Goal: Task Accomplishment & Management: Manage account settings

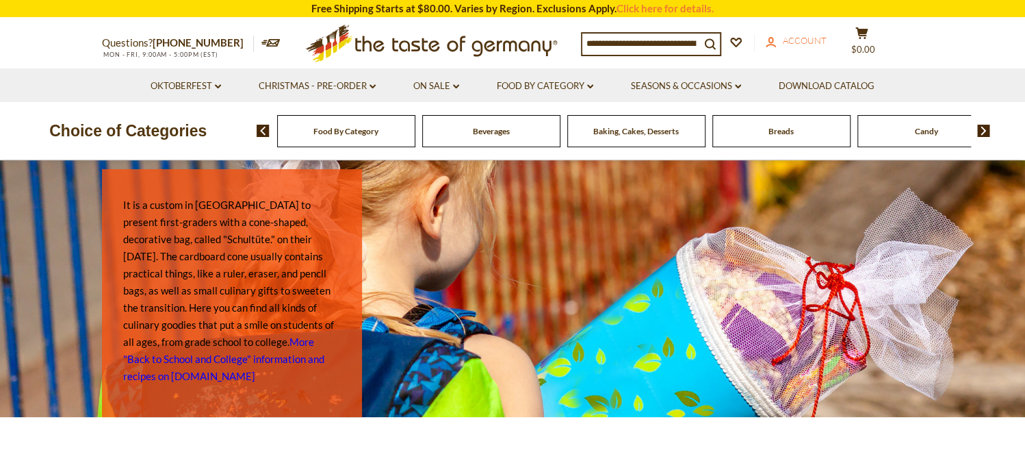
click at [804, 40] on span "Account" at bounding box center [805, 40] width 44 height 11
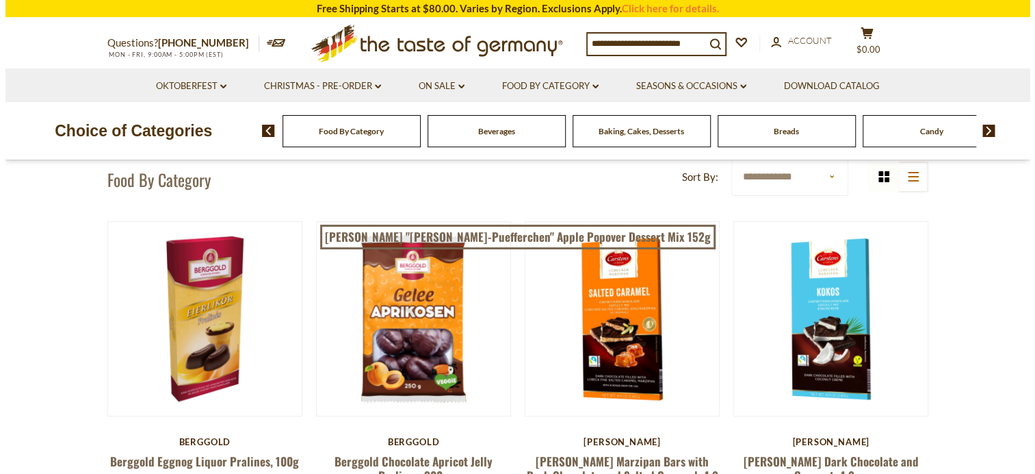
scroll to position [137, 0]
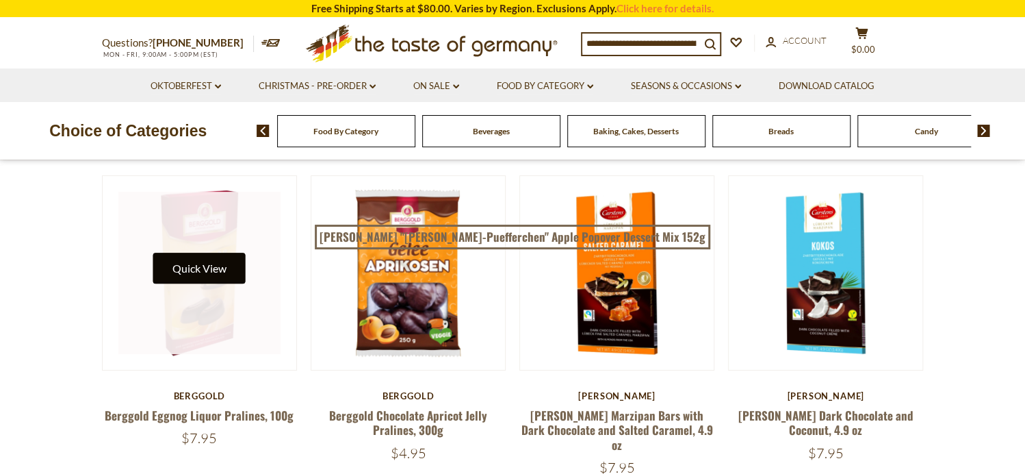
click at [214, 261] on button "Quick View" at bounding box center [199, 268] width 92 height 31
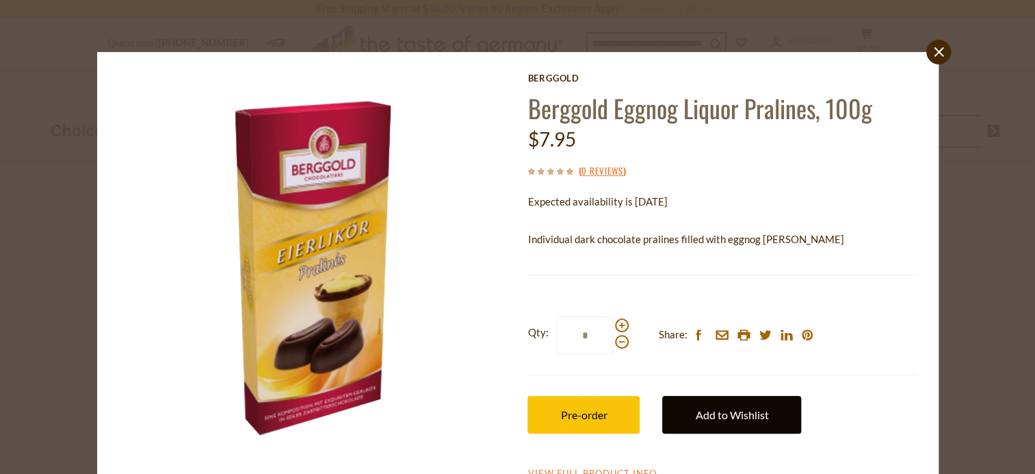
click at [771, 408] on link "Add to Wishlist" at bounding box center [731, 415] width 139 height 38
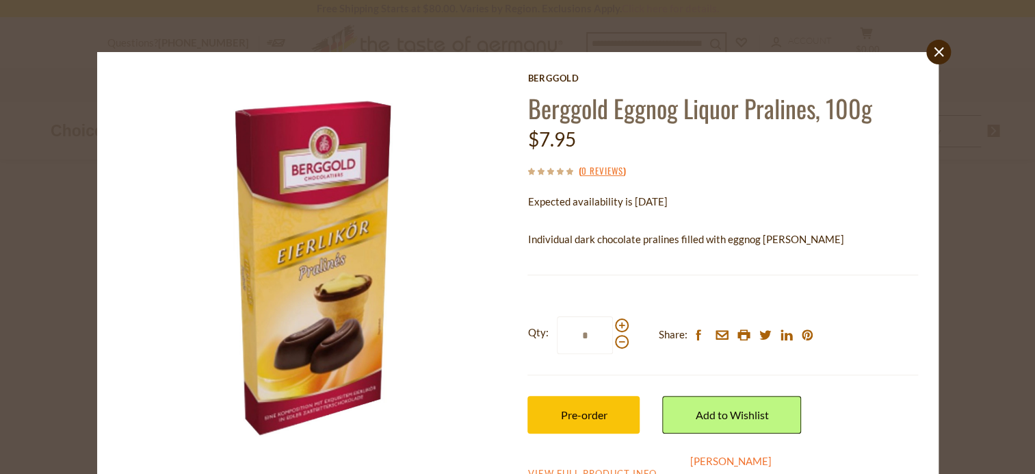
click at [701, 462] on link "[PERSON_NAME]" at bounding box center [731, 460] width 81 height 12
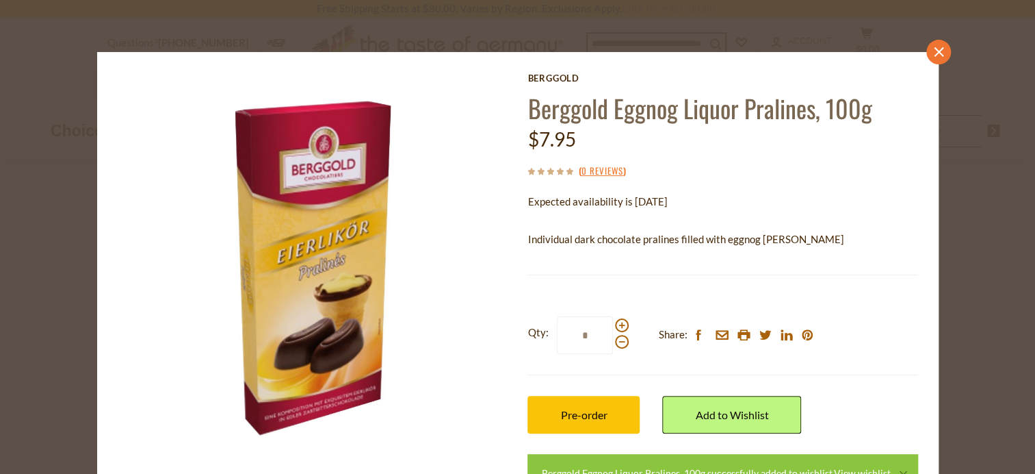
click at [934, 51] on icon "close" at bounding box center [939, 52] width 10 height 10
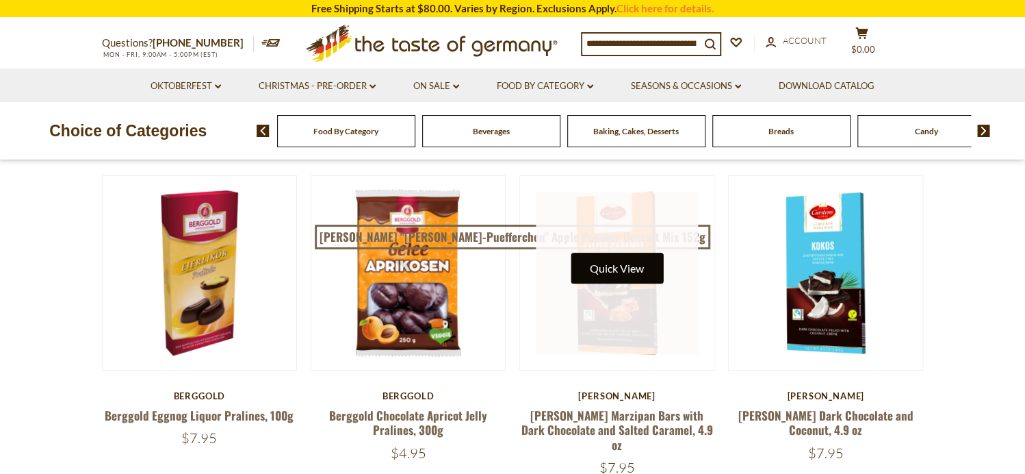
click at [610, 268] on button "Quick View" at bounding box center [617, 268] width 92 height 31
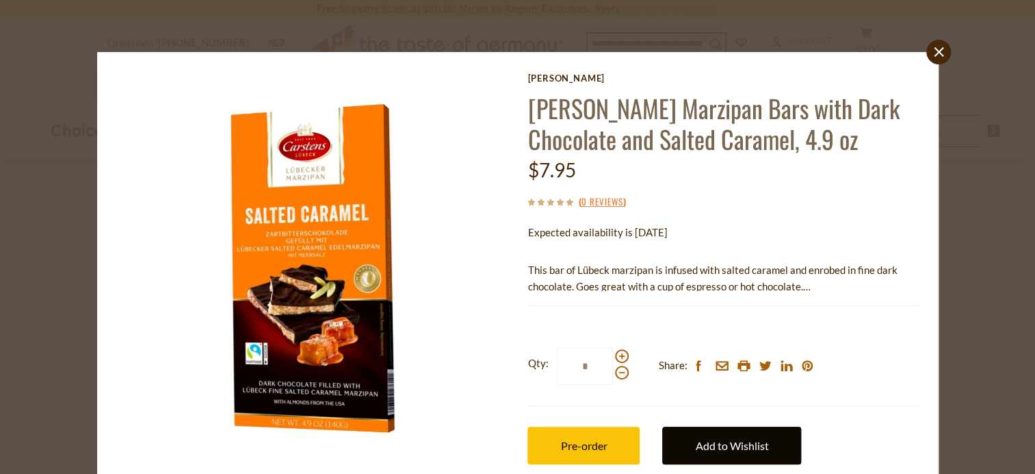
click at [718, 437] on link "Add to Wishlist" at bounding box center [731, 445] width 139 height 38
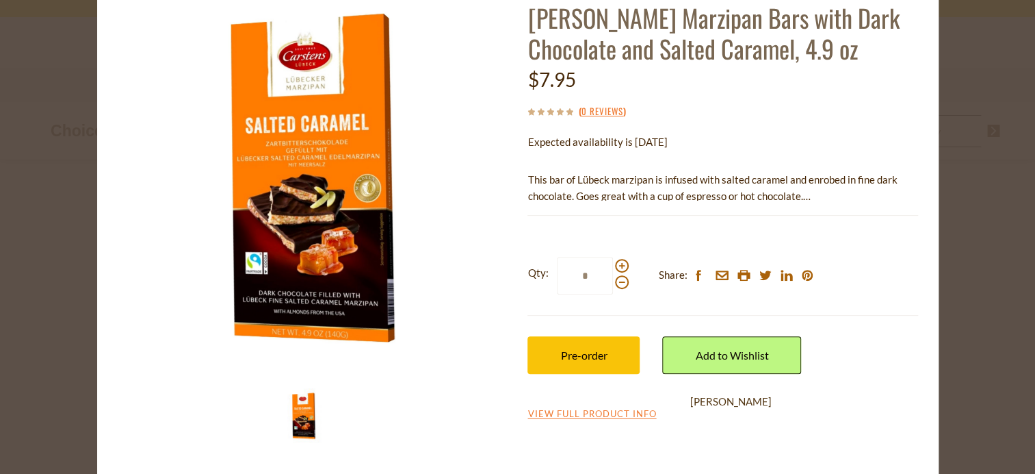
scroll to position [91, 0]
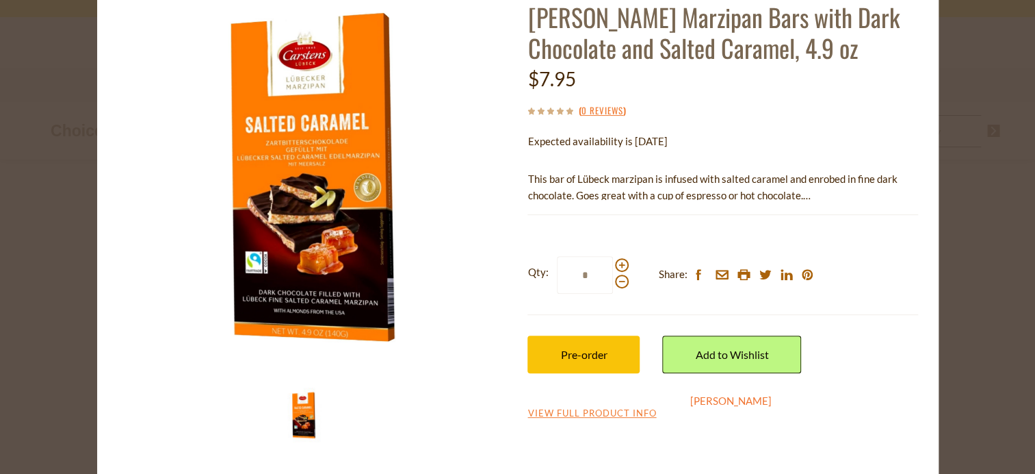
click at [699, 402] on link "[PERSON_NAME]" at bounding box center [731, 400] width 81 height 12
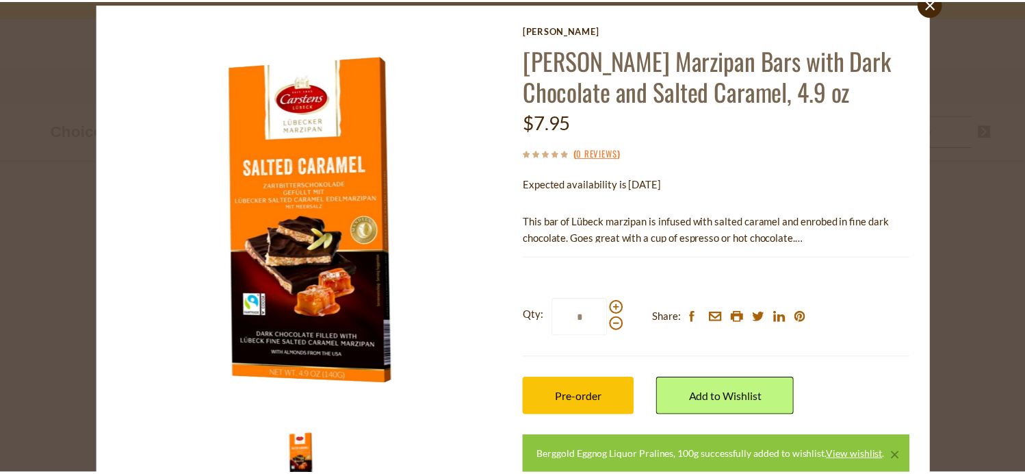
scroll to position [0, 0]
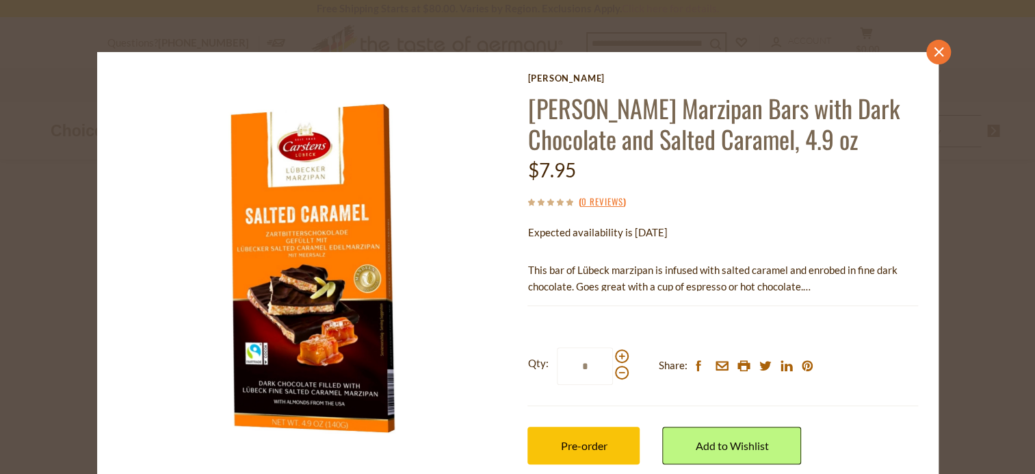
click at [939, 48] on link "close" at bounding box center [939, 52] width 25 height 25
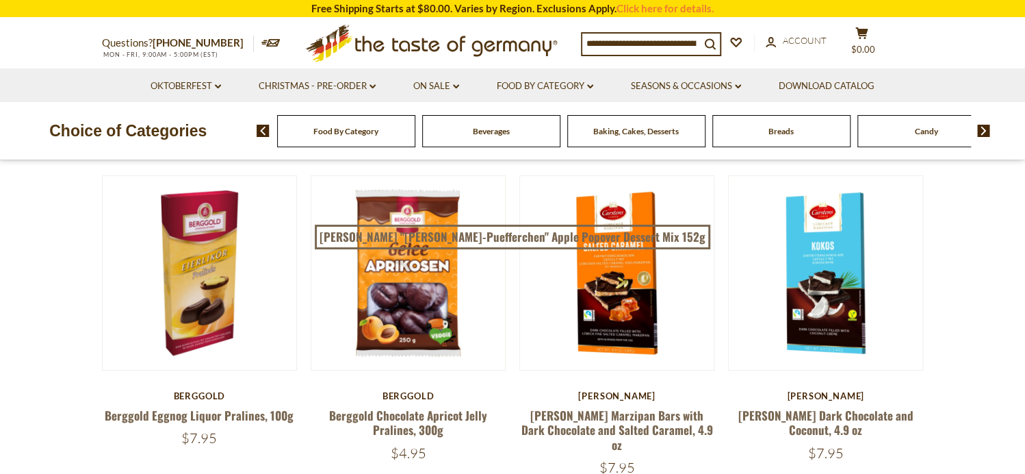
click at [500, 135] on span "Beverages" at bounding box center [491, 131] width 37 height 10
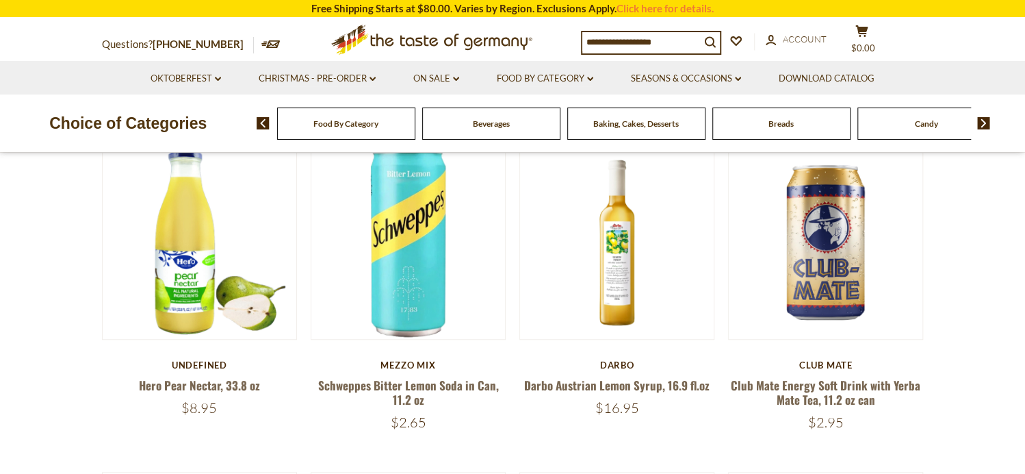
scroll to position [411, 0]
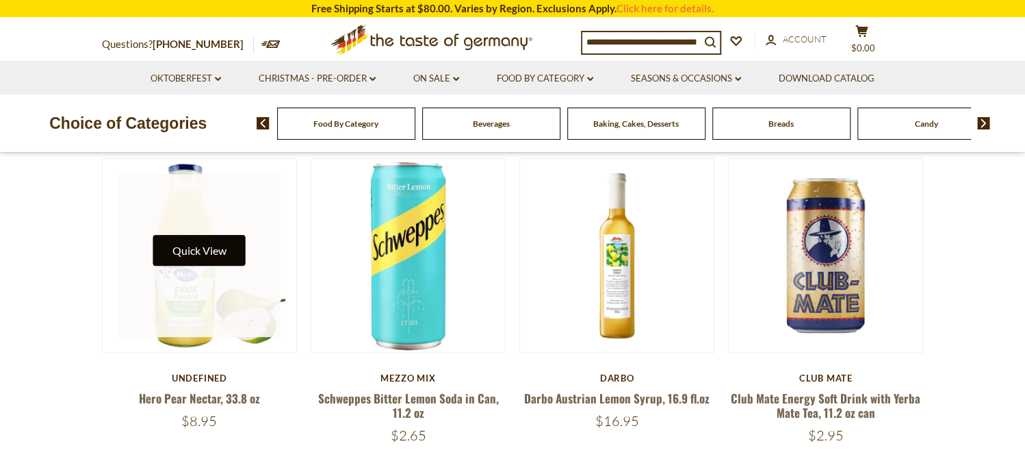
click at [216, 249] on button "Quick View" at bounding box center [199, 250] width 92 height 31
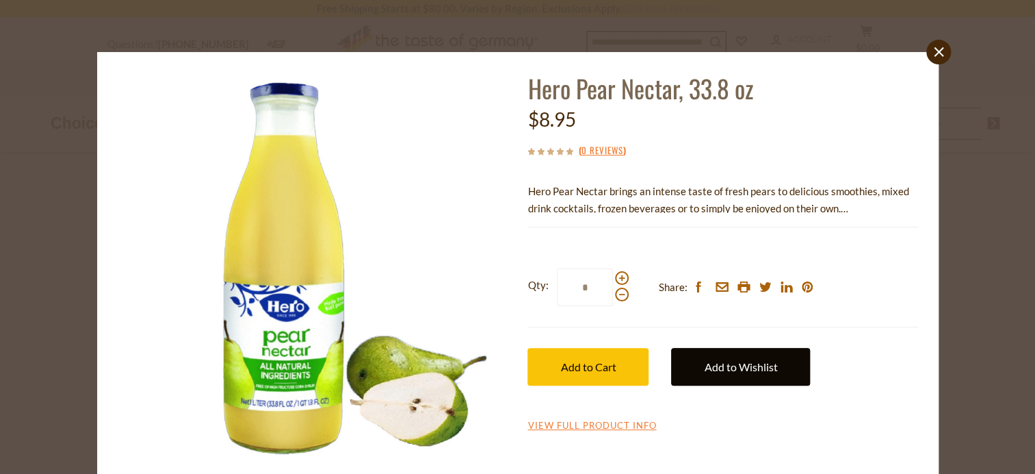
click at [726, 366] on link "Add to Wishlist" at bounding box center [740, 367] width 139 height 38
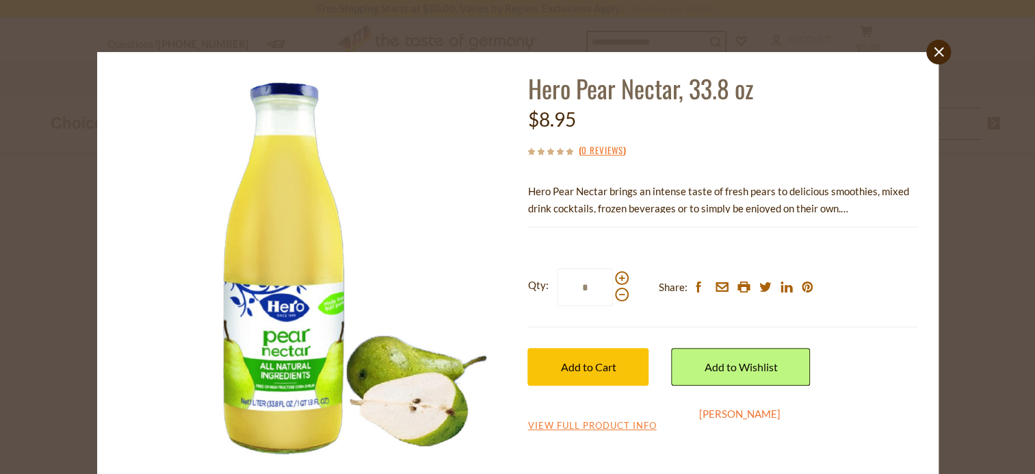
click at [704, 413] on link "[PERSON_NAME]" at bounding box center [739, 413] width 81 height 12
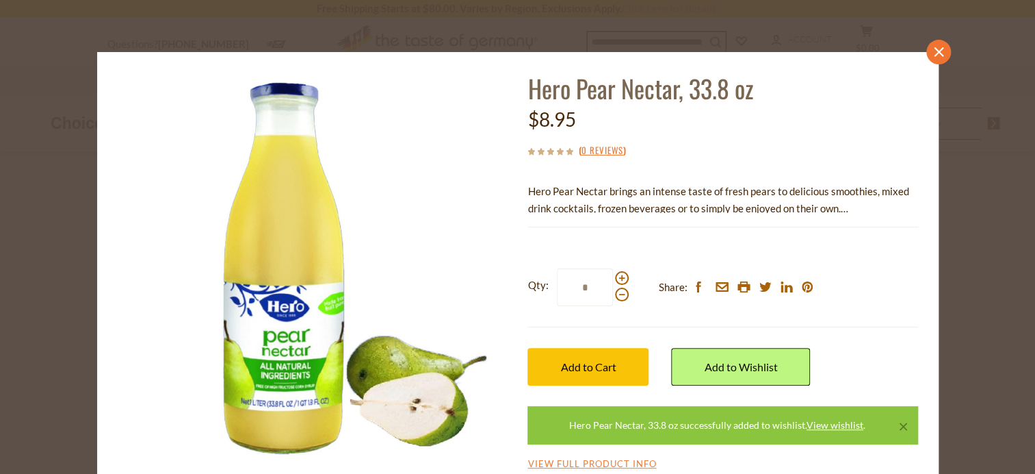
click at [934, 50] on icon "close" at bounding box center [939, 52] width 10 height 10
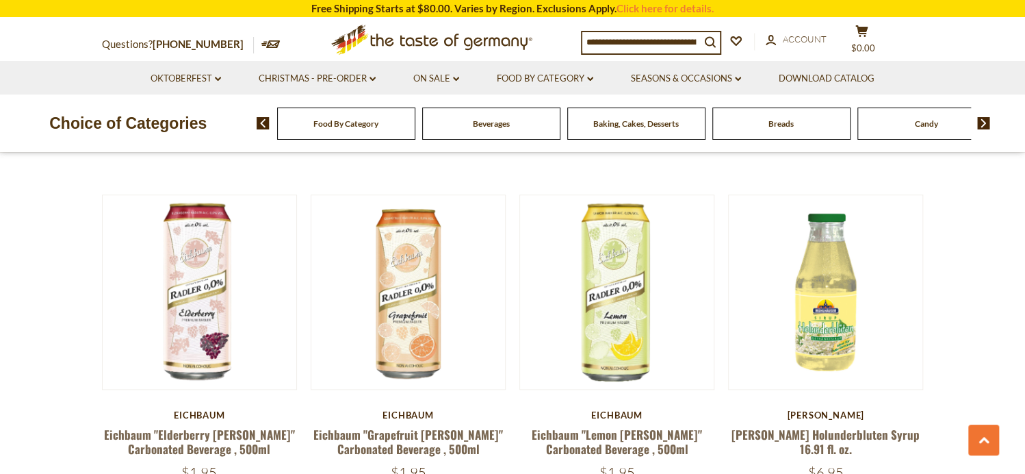
scroll to position [753, 0]
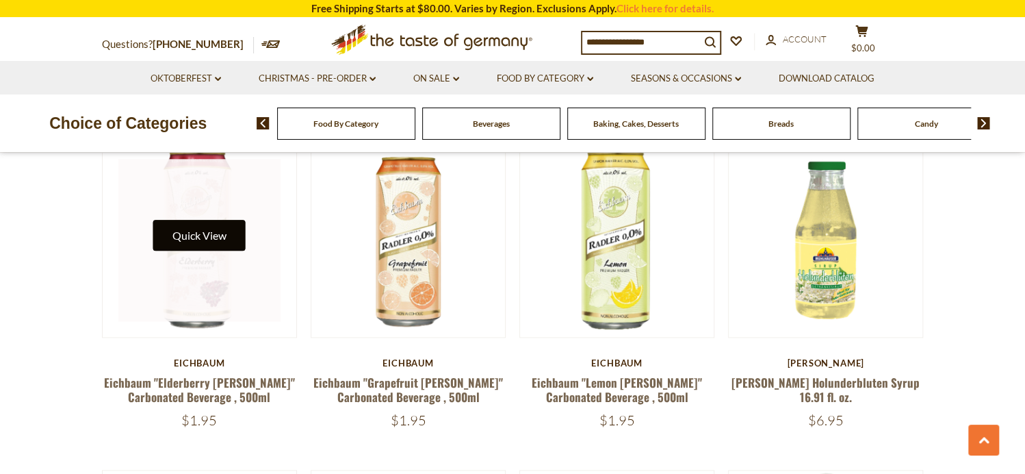
click at [183, 229] on button "Quick View" at bounding box center [199, 235] width 92 height 31
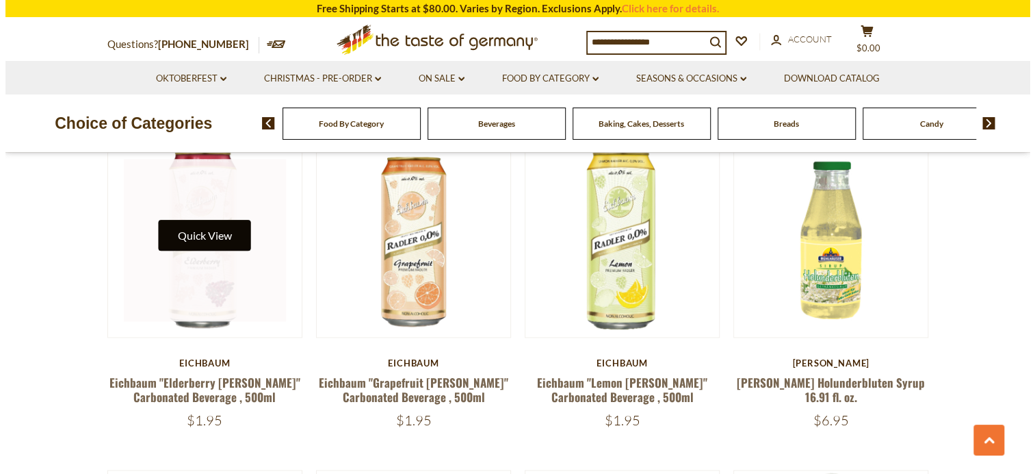
scroll to position [755, 0]
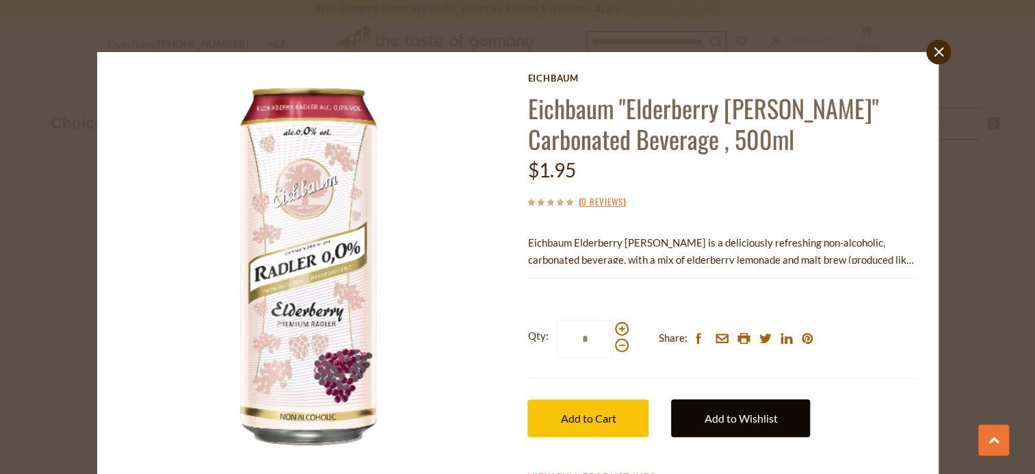
click at [699, 411] on link "Add to Wishlist" at bounding box center [740, 418] width 139 height 38
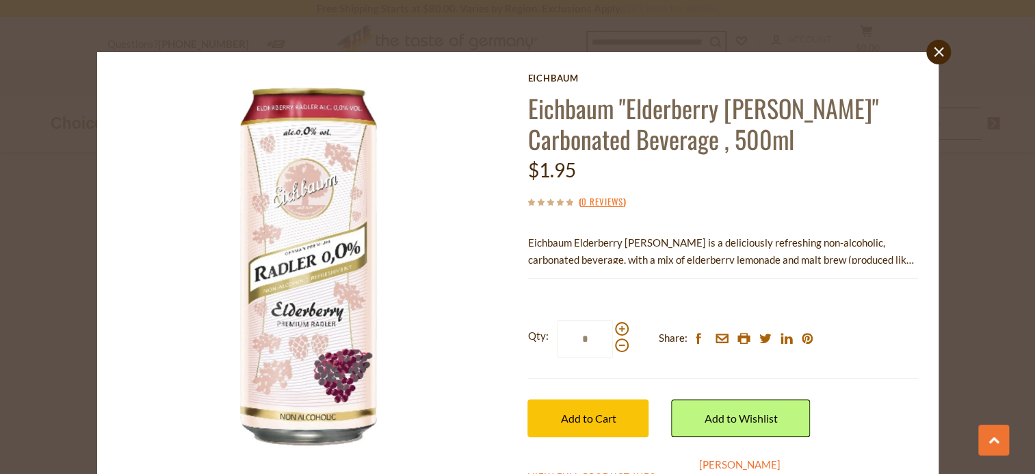
click at [699, 466] on link "[PERSON_NAME]" at bounding box center [739, 464] width 81 height 12
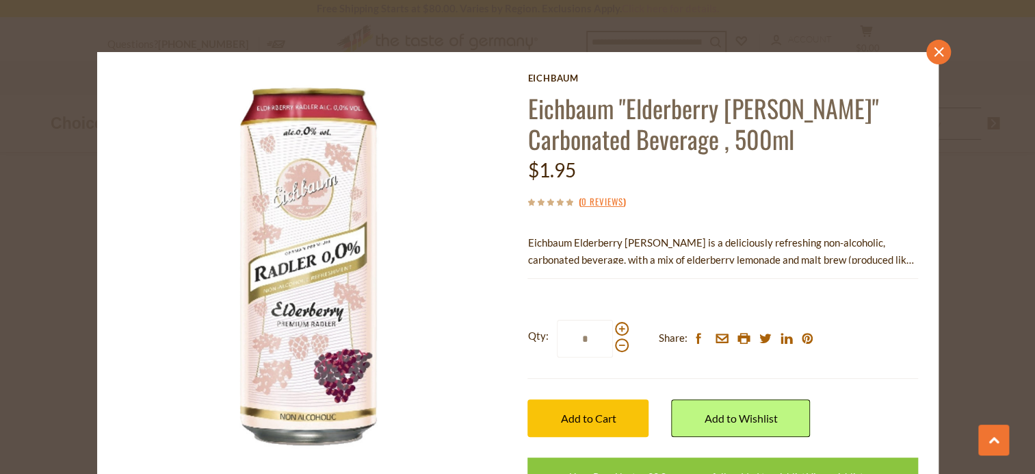
click at [936, 49] on icon at bounding box center [939, 52] width 10 height 10
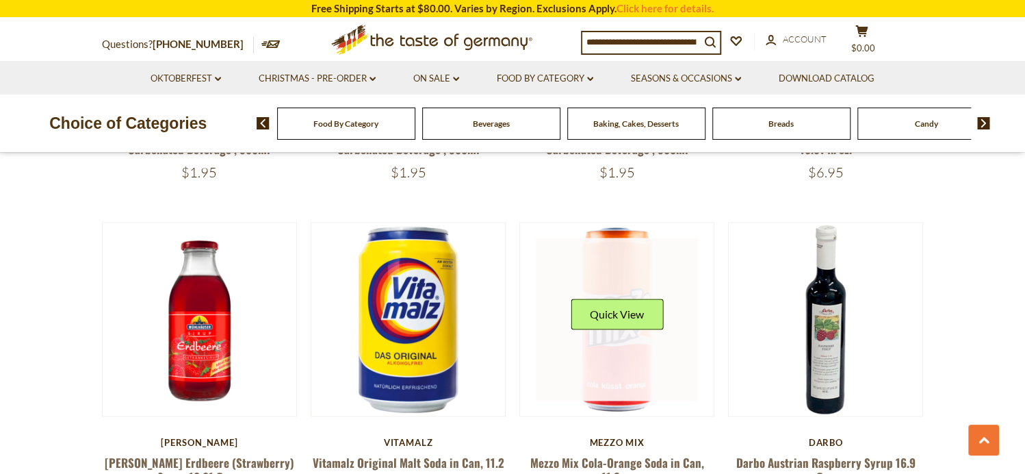
scroll to position [1027, 0]
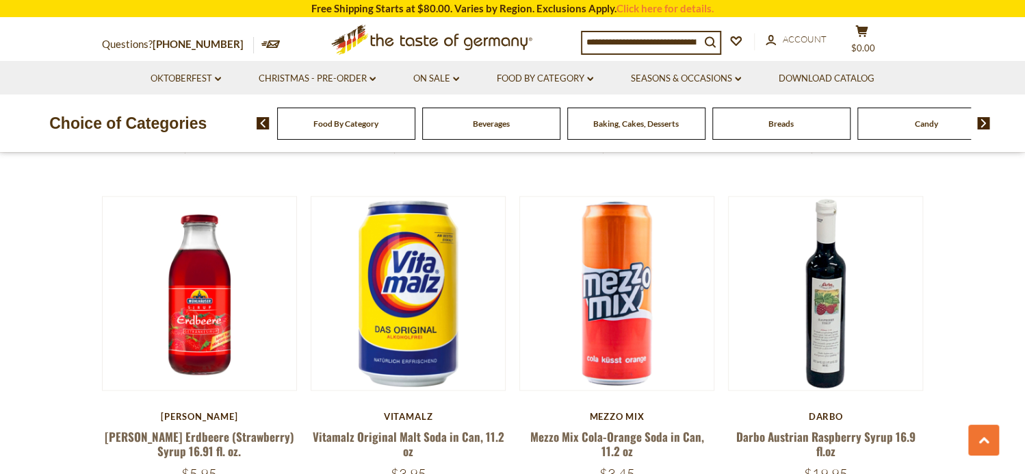
click at [628, 120] on span "Baking, Cakes, Desserts" at bounding box center [636, 123] width 86 height 10
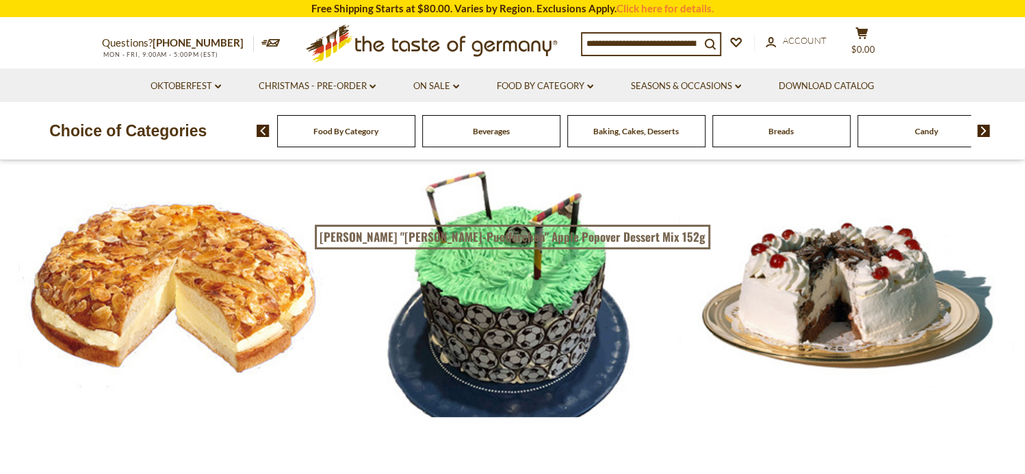
click at [535, 320] on div at bounding box center [512, 288] width 1025 height 257
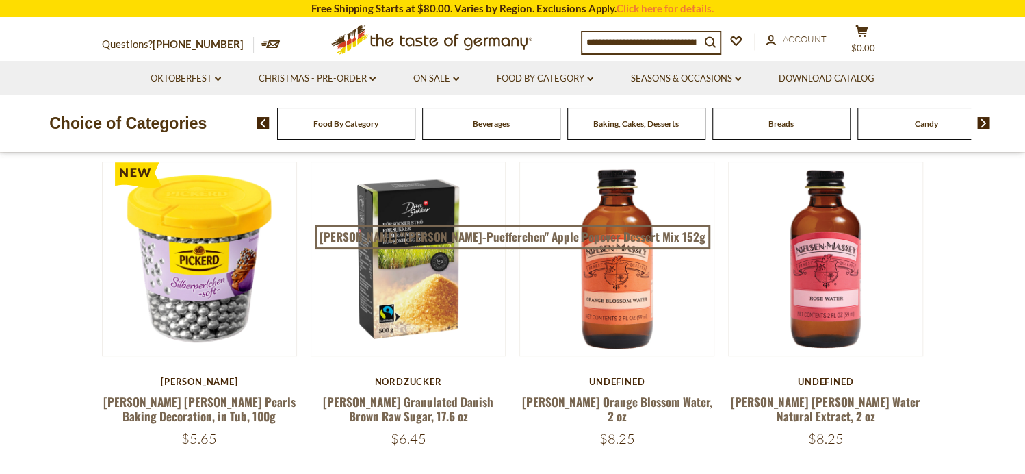
scroll to position [411, 0]
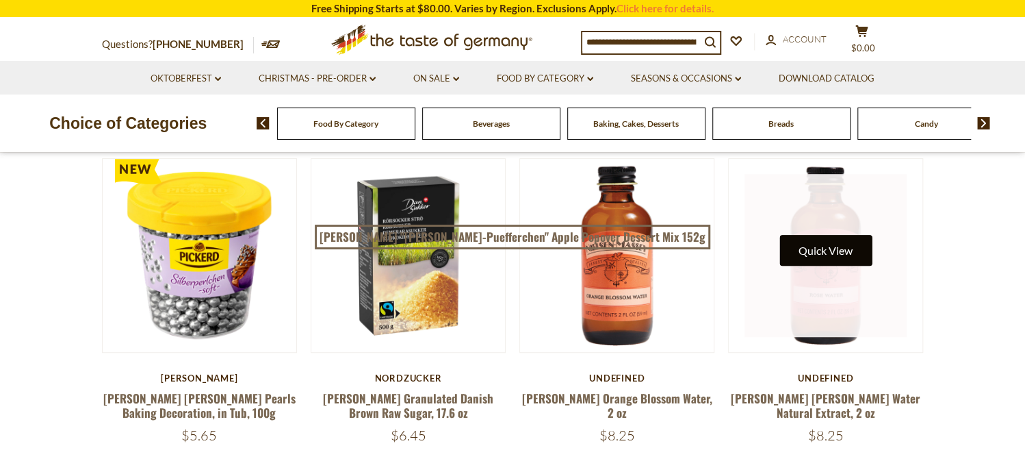
click at [829, 238] on button "Quick View" at bounding box center [826, 250] width 92 height 31
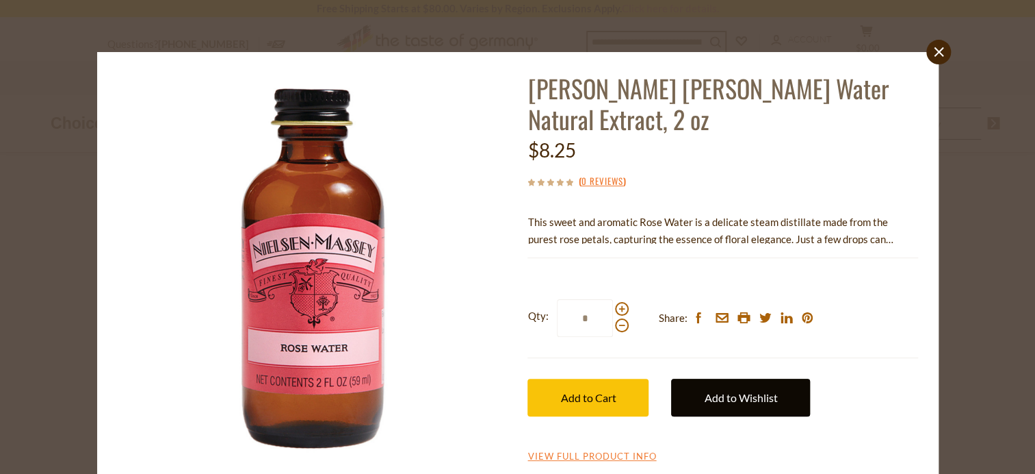
click at [714, 393] on link "Add to Wishlist" at bounding box center [740, 397] width 139 height 38
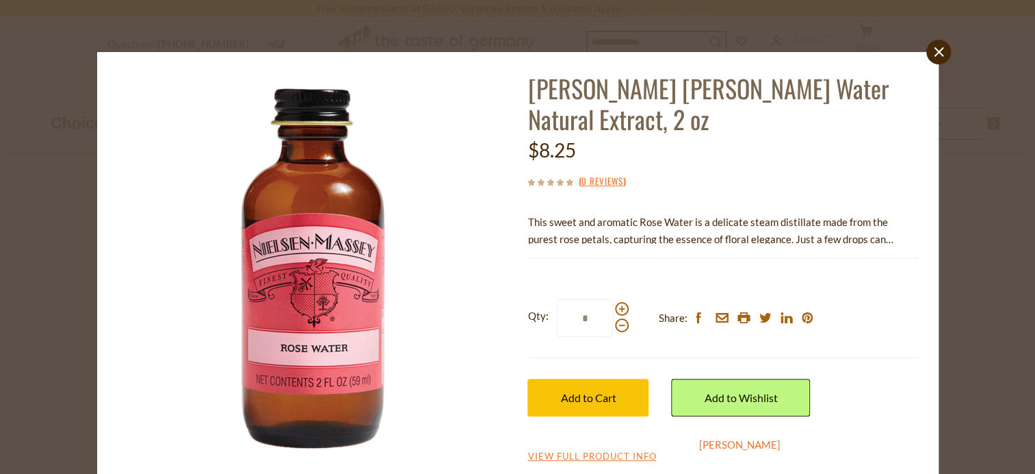
click at [704, 444] on link "[PERSON_NAME]" at bounding box center [739, 444] width 81 height 12
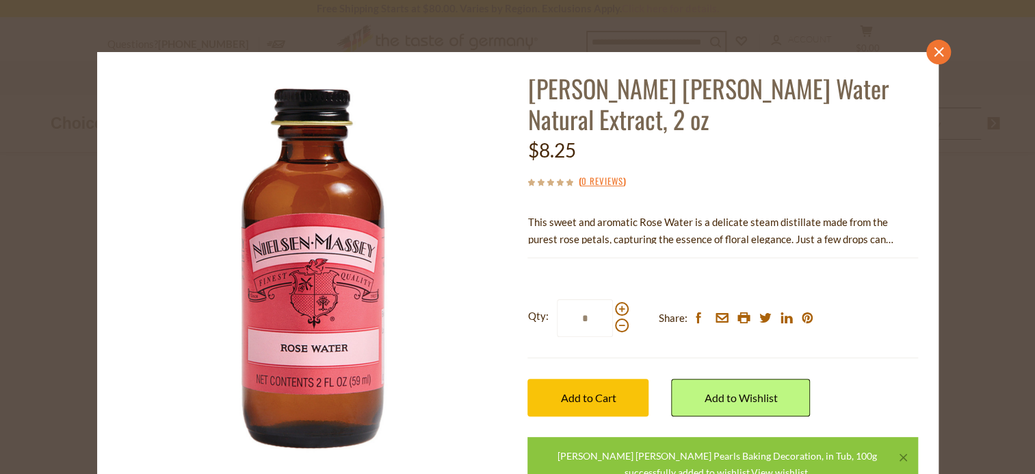
click at [934, 54] on icon at bounding box center [939, 52] width 10 height 10
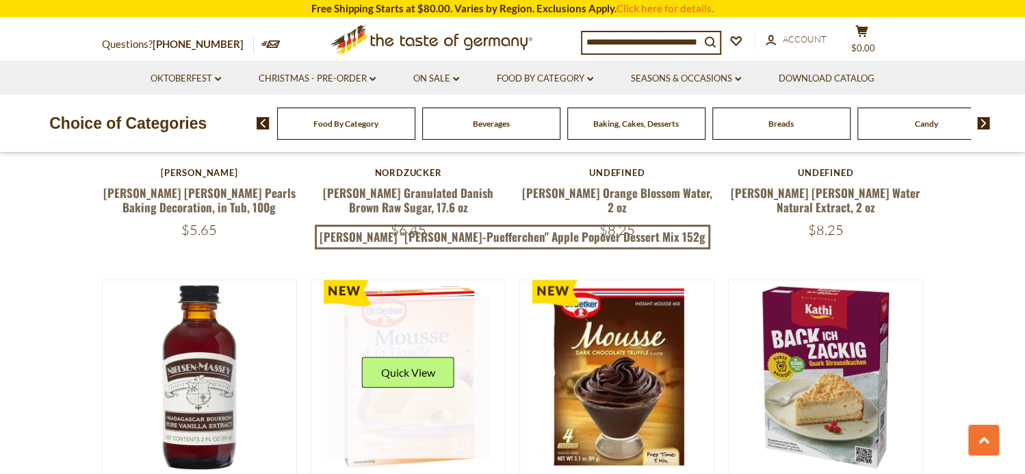
scroll to position [753, 0]
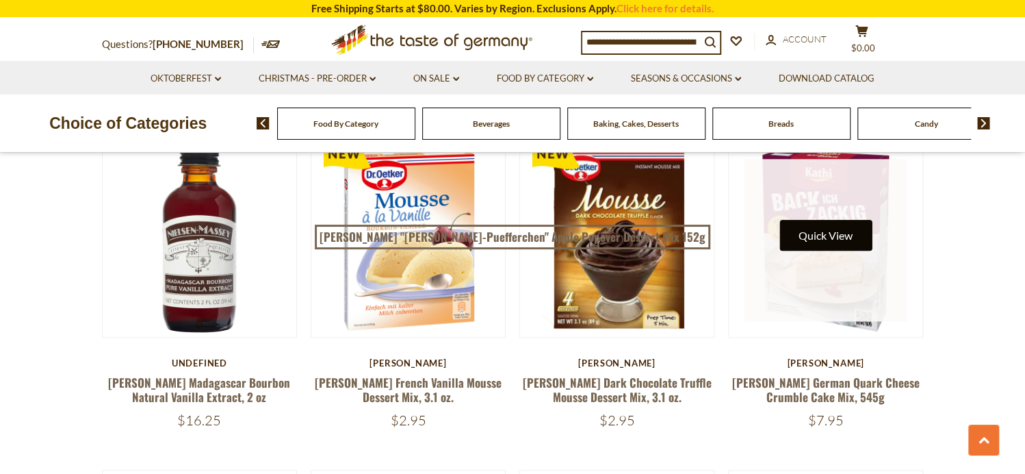
click at [835, 233] on button "Quick View" at bounding box center [826, 235] width 92 height 31
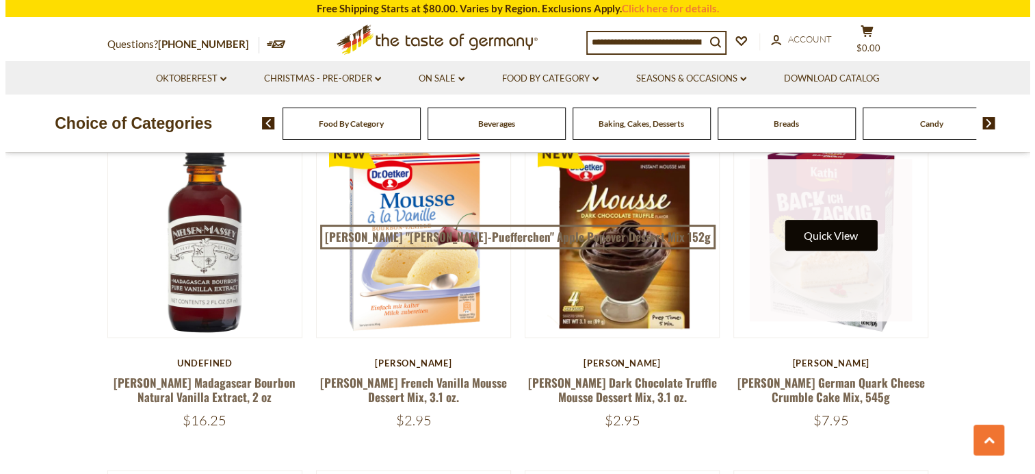
scroll to position [755, 0]
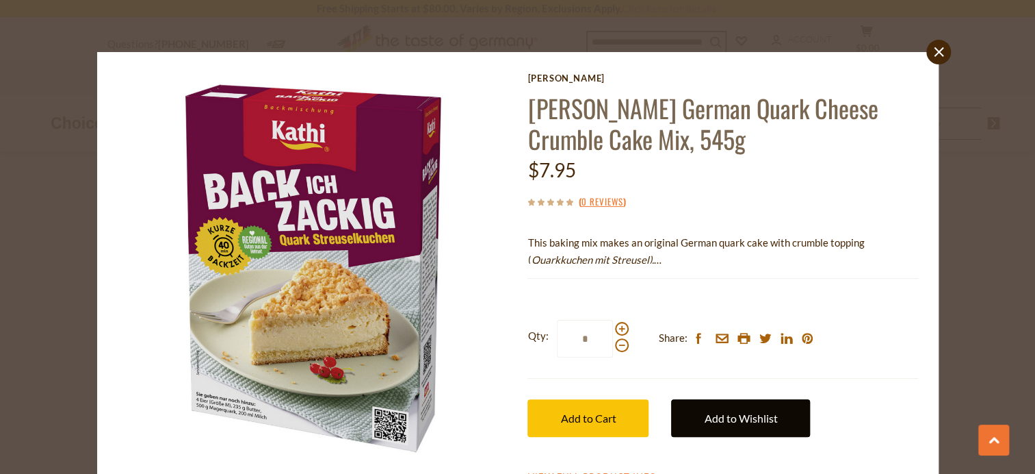
click at [758, 415] on link "Add to Wishlist" at bounding box center [740, 418] width 139 height 38
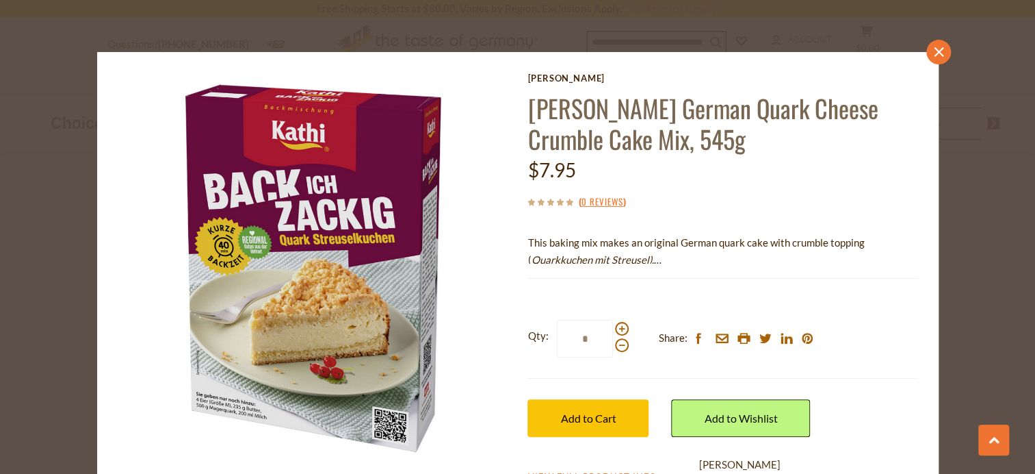
click at [934, 49] on icon "close" at bounding box center [939, 52] width 10 height 10
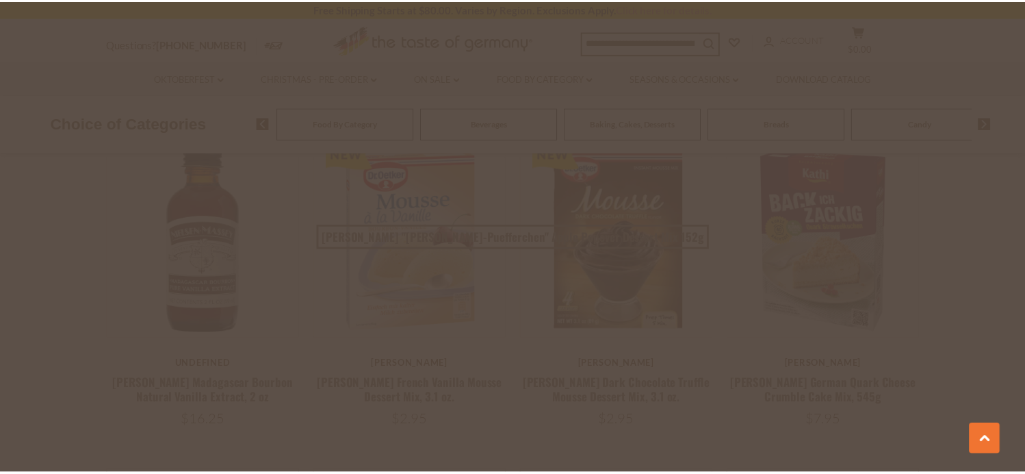
scroll to position [753, 0]
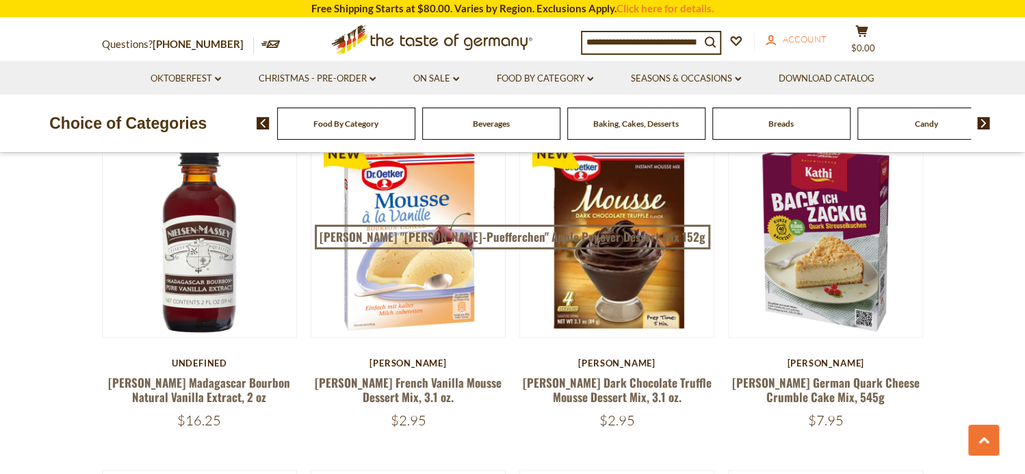
click at [813, 34] on span "Account" at bounding box center [805, 39] width 44 height 11
